Goal: Information Seeking & Learning: Check status

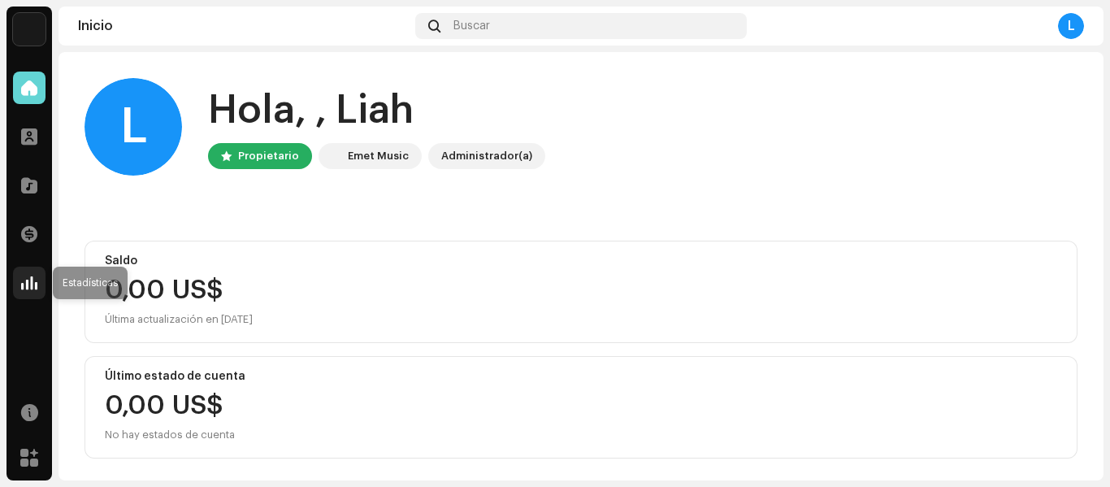
click at [40, 281] on div at bounding box center [29, 283] width 33 height 33
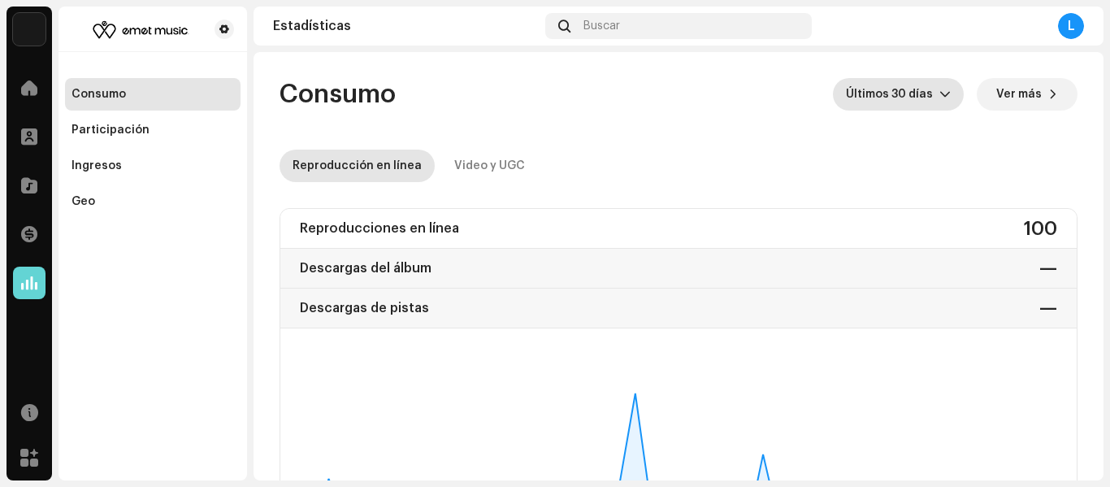
click at [940, 93] on icon "dropdown trigger" at bounding box center [945, 94] width 11 height 11
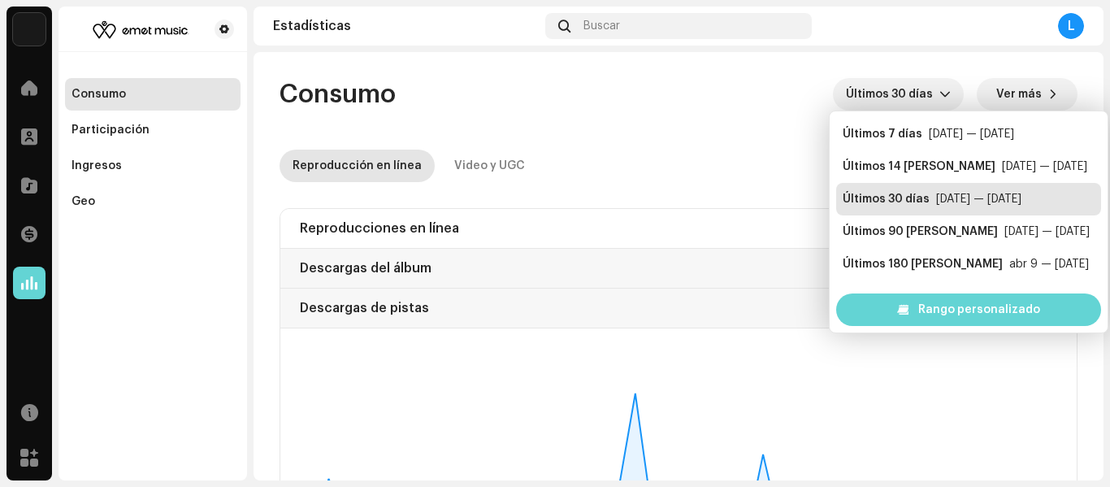
click at [816, 122] on re-o-consumption-dashboard-header "Consumo Últimos 30 [PERSON_NAME] Ver más Reproducción en línea Video y UGC" at bounding box center [679, 123] width 798 height 143
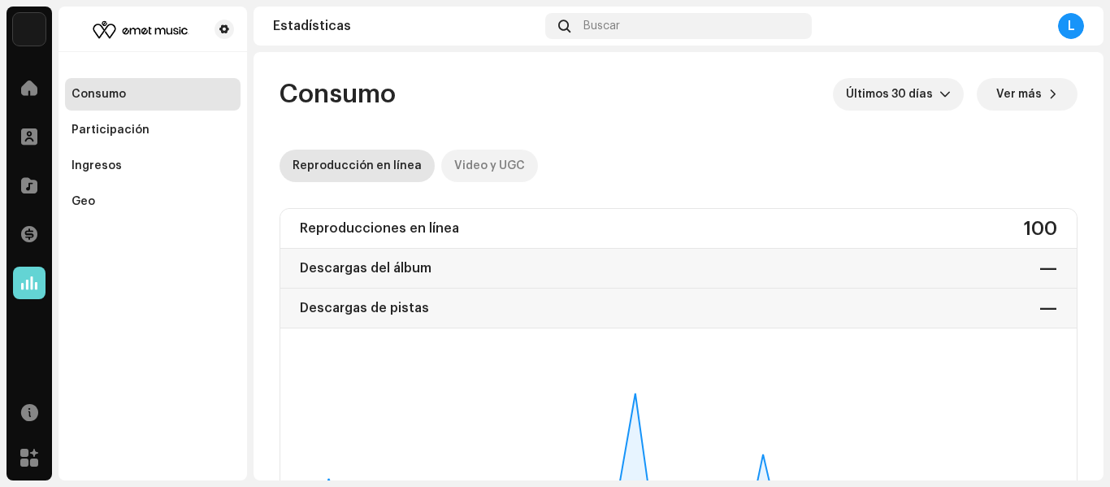
click at [492, 176] on div "Video y UGC" at bounding box center [489, 166] width 71 height 33
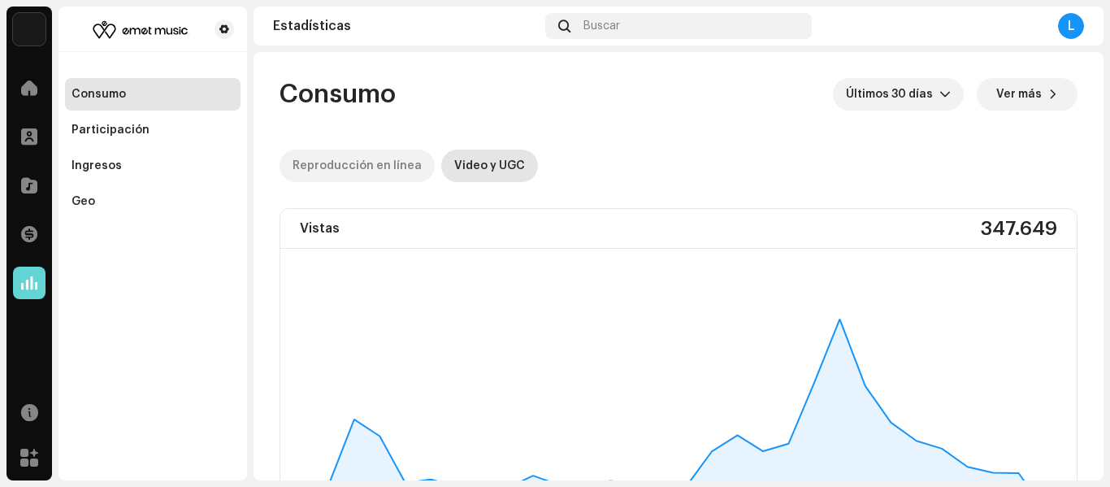
click at [332, 177] on div "Reproducción en línea" at bounding box center [357, 166] width 129 height 33
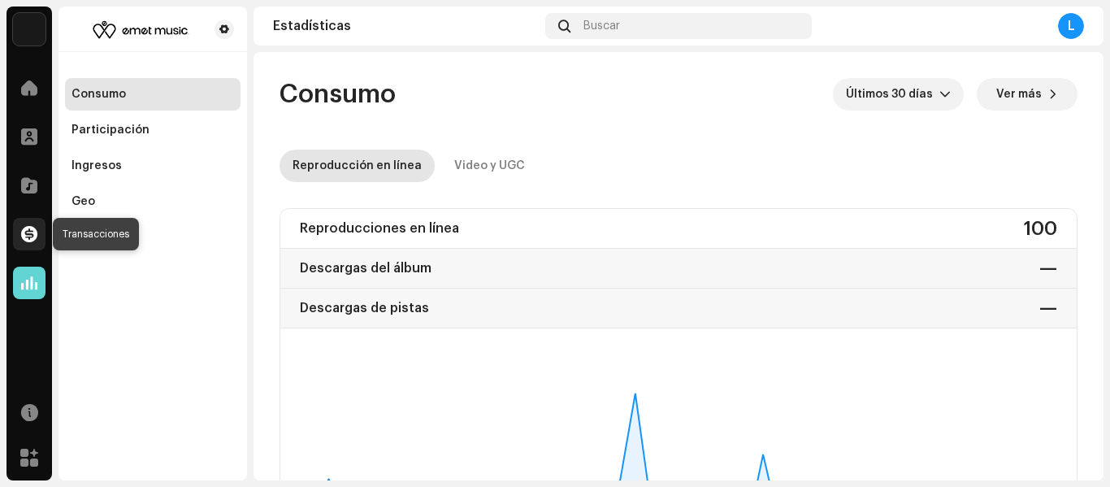
click at [32, 237] on span at bounding box center [29, 234] width 16 height 13
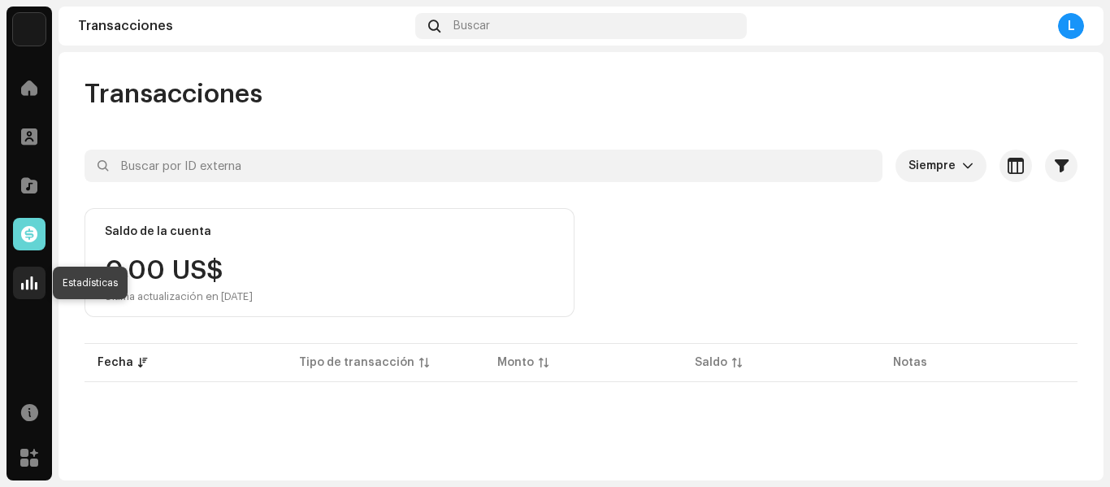
click at [37, 285] on span at bounding box center [29, 282] width 16 height 13
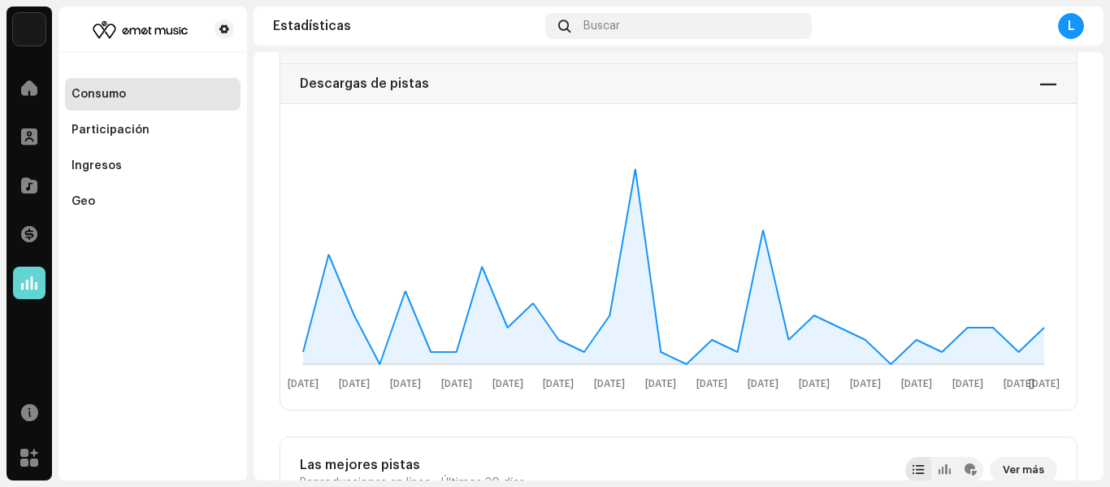
scroll to position [190, 0]
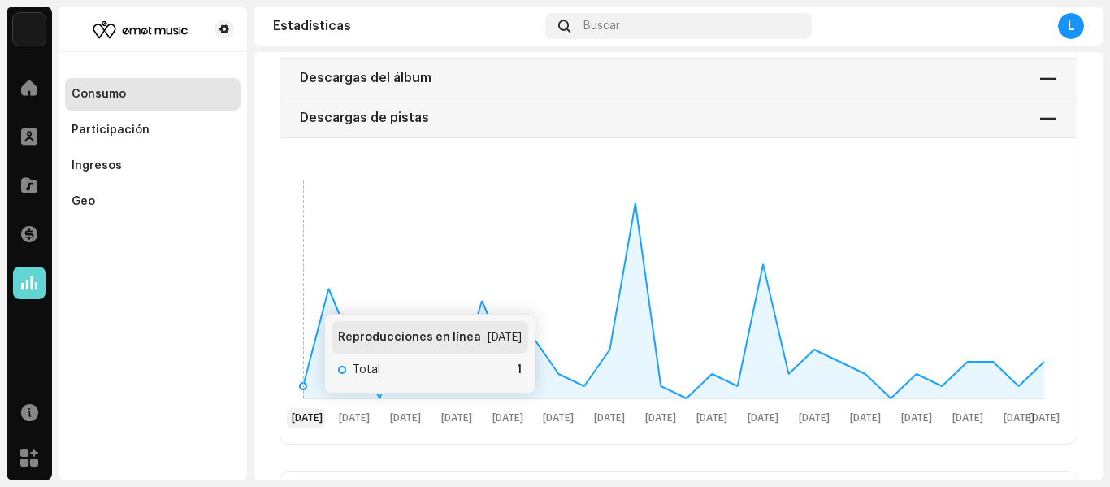
click at [308, 298] on rect at bounding box center [674, 301] width 774 height 260
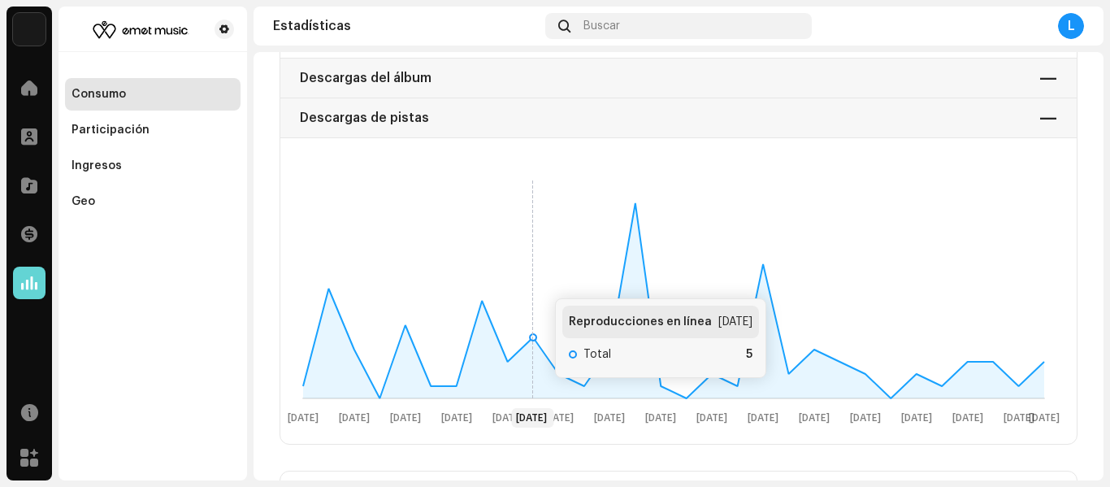
scroll to position [0, 0]
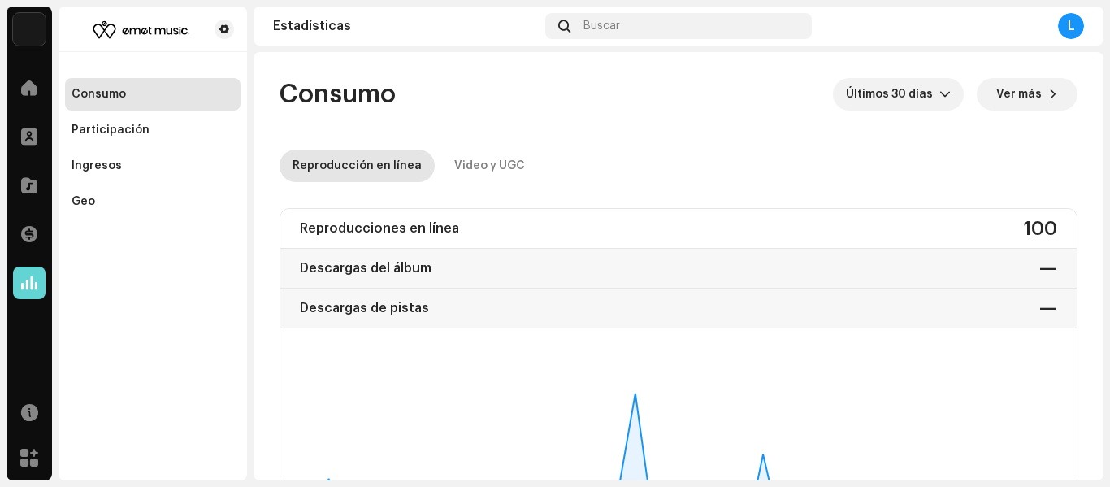
click at [1070, 33] on div "L" at bounding box center [1071, 26] width 26 height 26
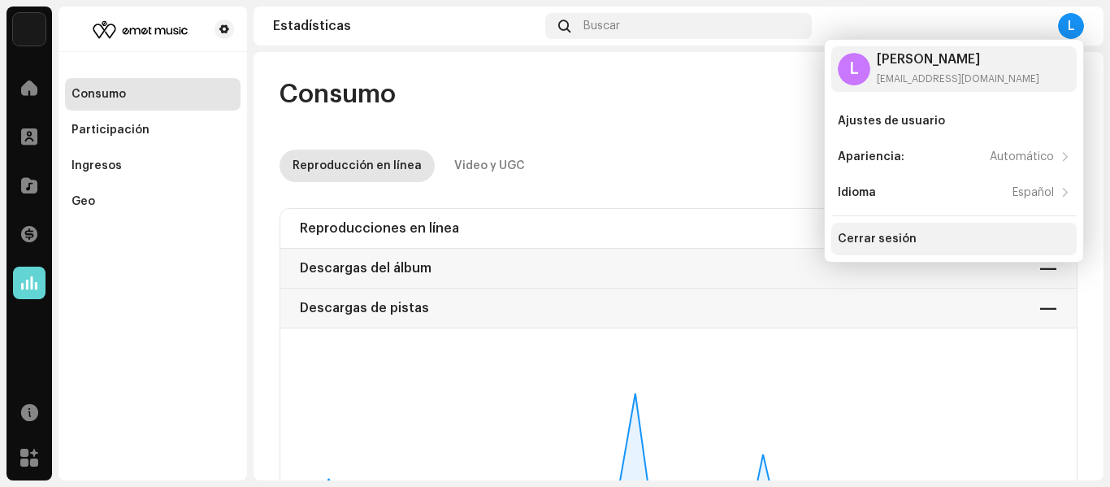
click at [880, 236] on div "Cerrar sesión" at bounding box center [877, 238] width 79 height 13
